Goal: Task Accomplishment & Management: Use online tool/utility

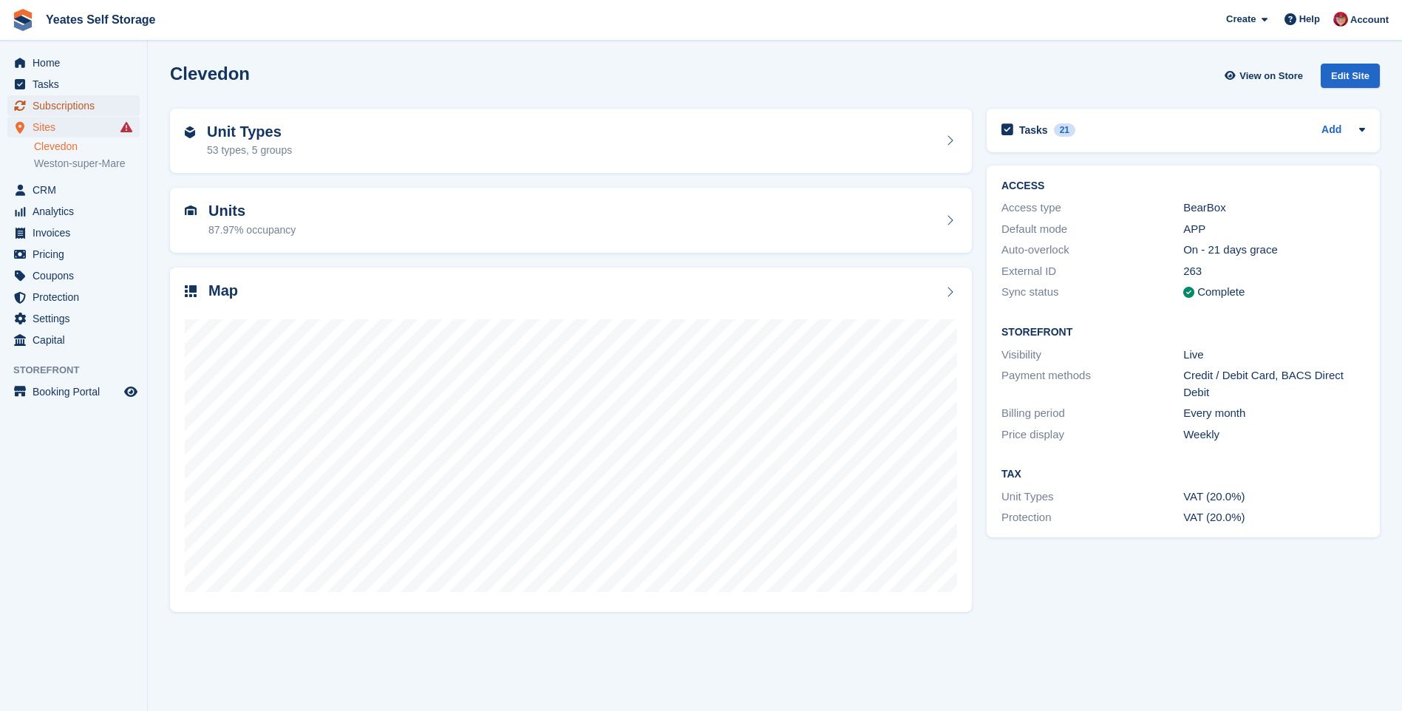
click at [81, 103] on span "Subscriptions" at bounding box center [77, 105] width 89 height 21
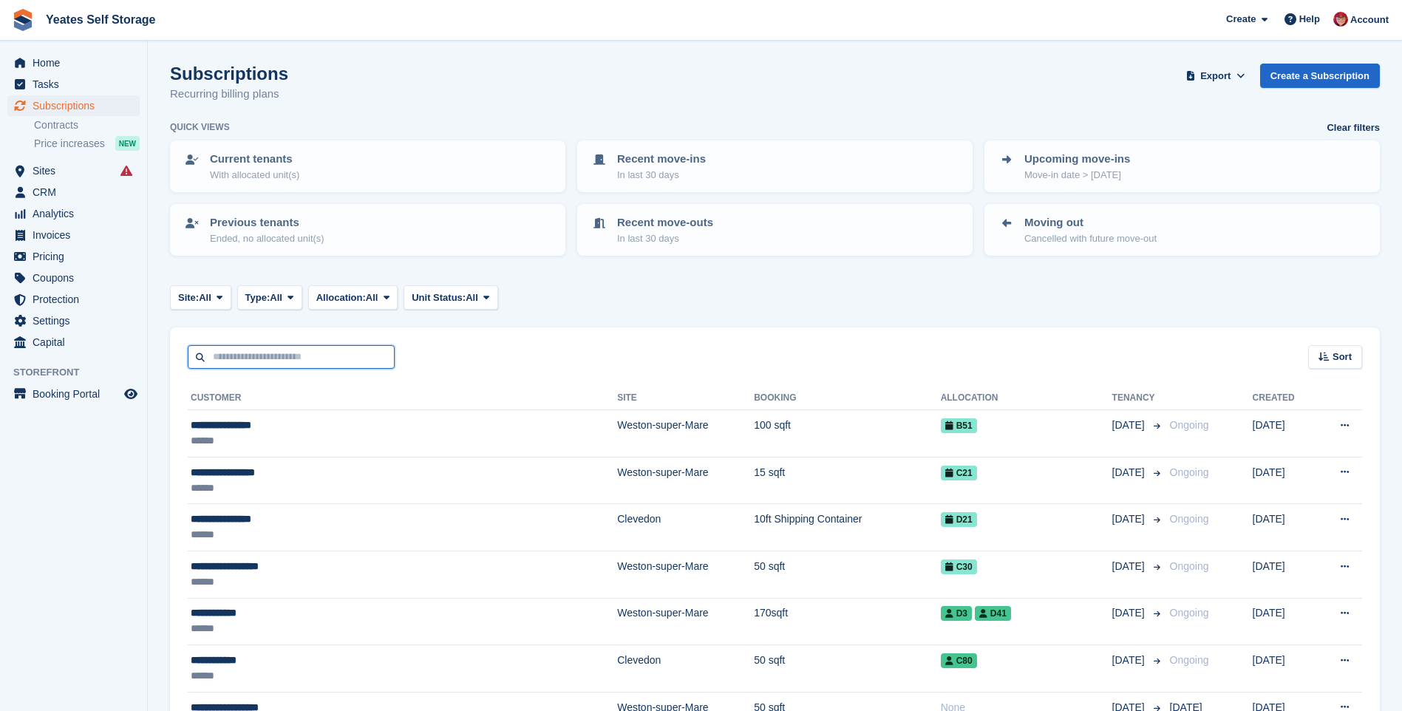
click at [256, 358] on input "text" at bounding box center [291, 357] width 207 height 24
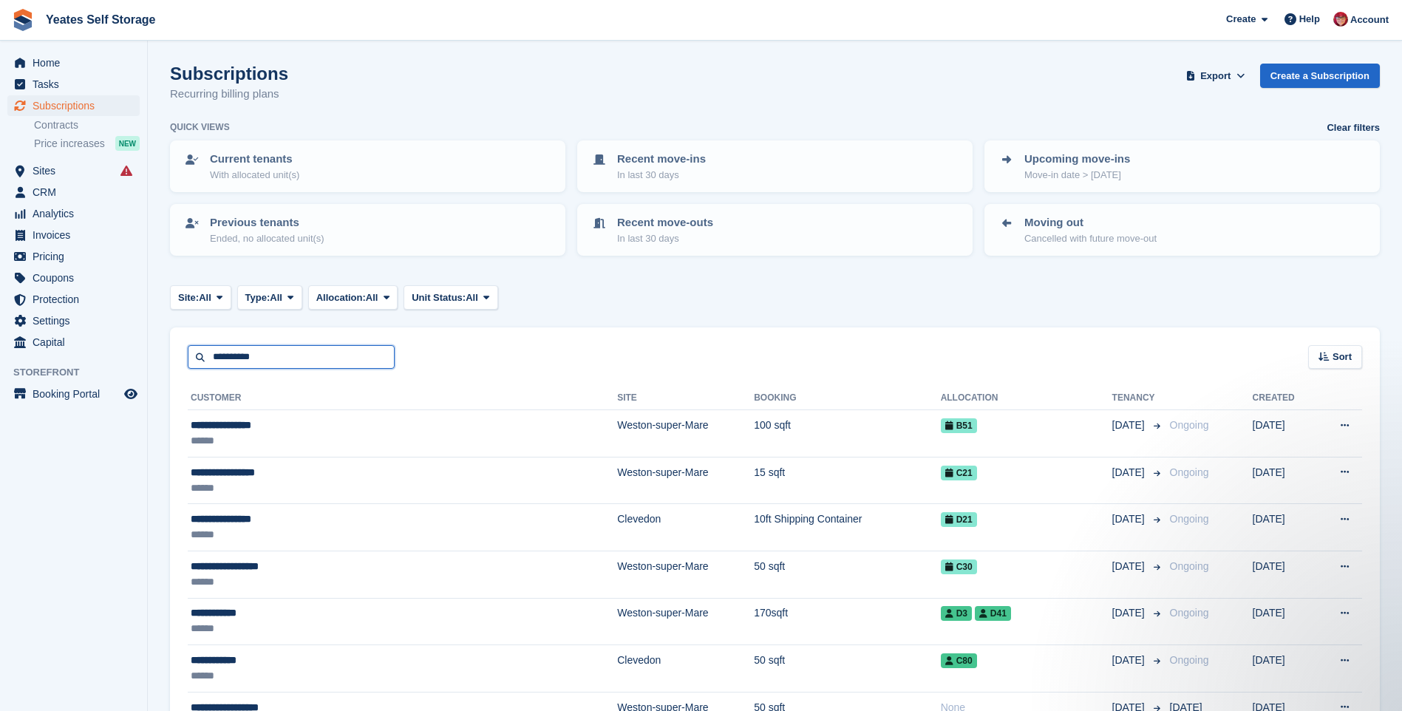
type input "**********"
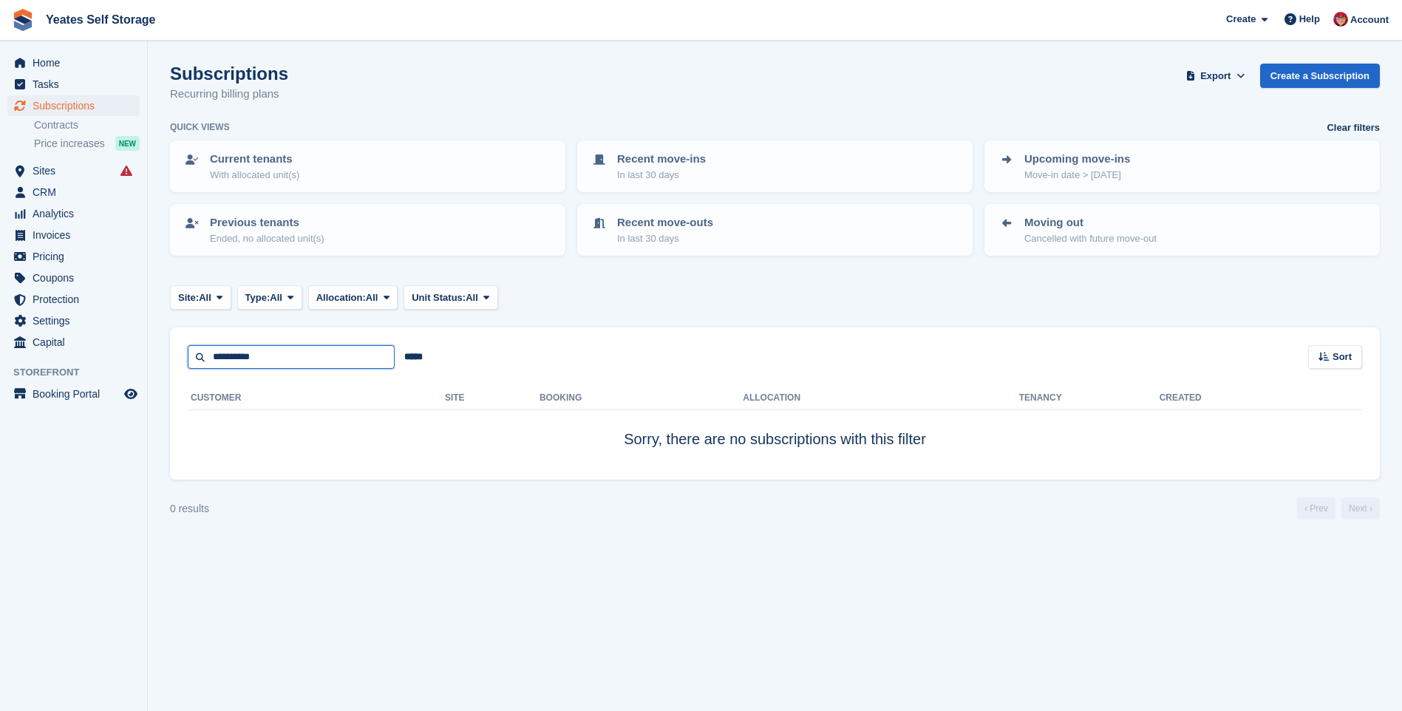
click at [265, 355] on input "**********" at bounding box center [291, 357] width 207 height 24
